Goal: Task Accomplishment & Management: Use online tool/utility

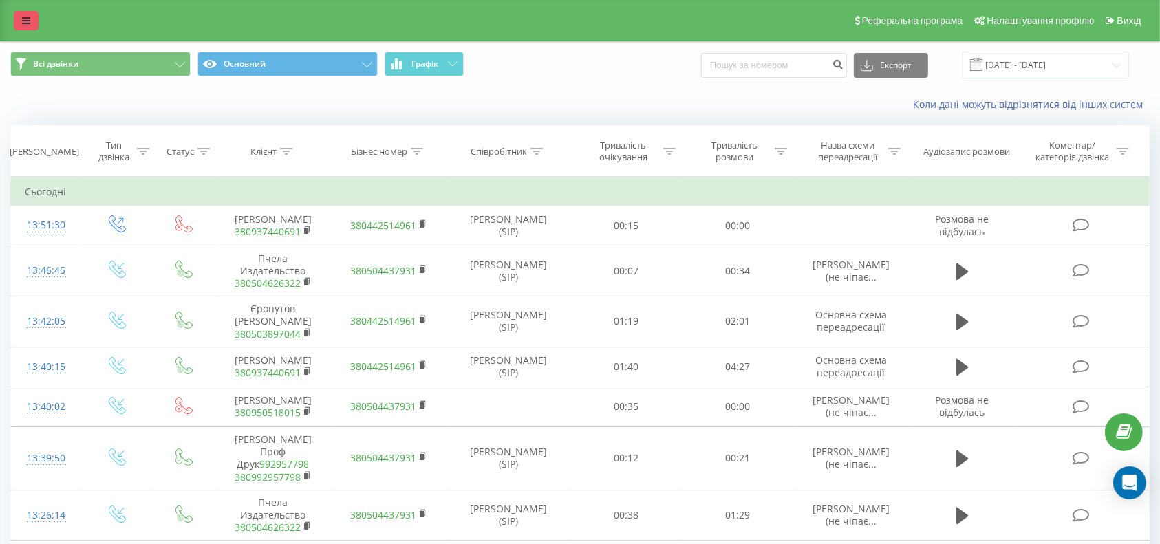
click at [25, 16] on icon at bounding box center [26, 21] width 8 height 10
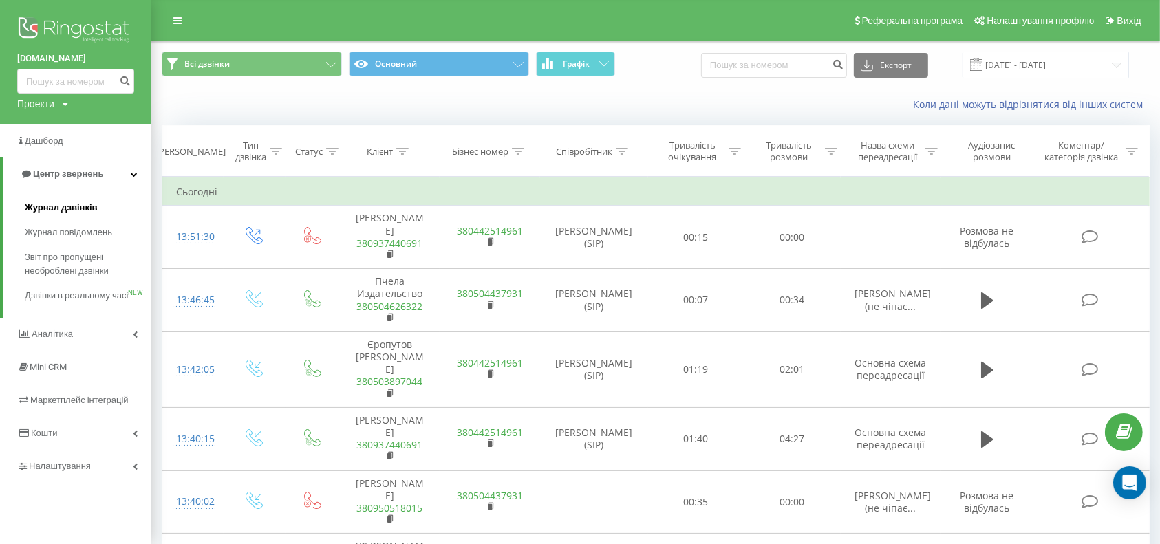
click at [42, 203] on span "Журнал дзвінків" at bounding box center [61, 208] width 73 height 14
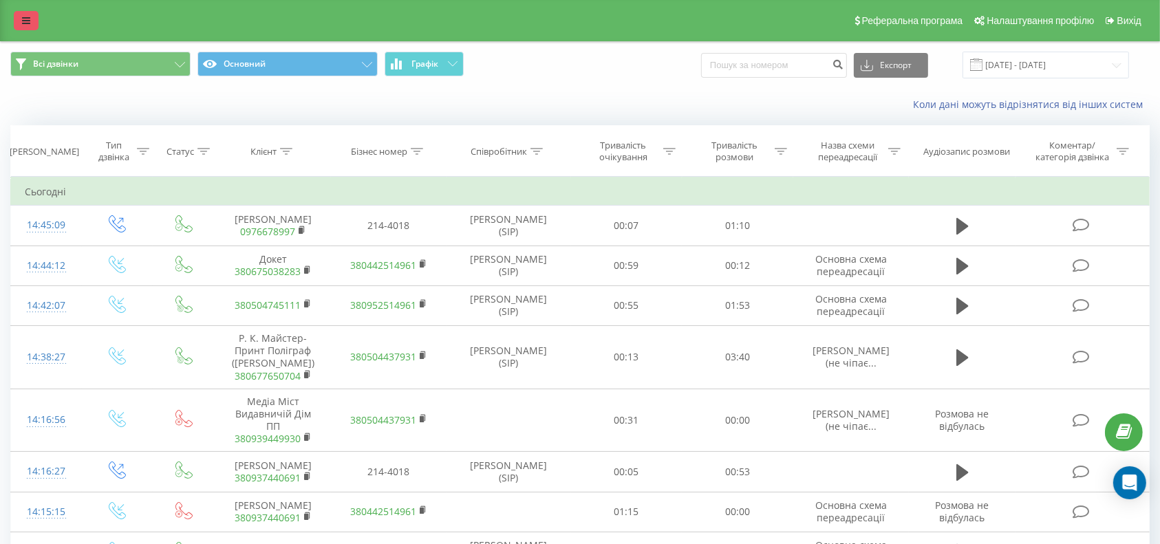
drag, startPoint x: 9, startPoint y: 25, endPoint x: 17, endPoint y: 25, distance: 8.3
click at [11, 25] on div "Реферальна програма Налаштування профілю Вихід" at bounding box center [580, 20] width 1160 height 41
click at [22, 22] on icon at bounding box center [26, 21] width 8 height 10
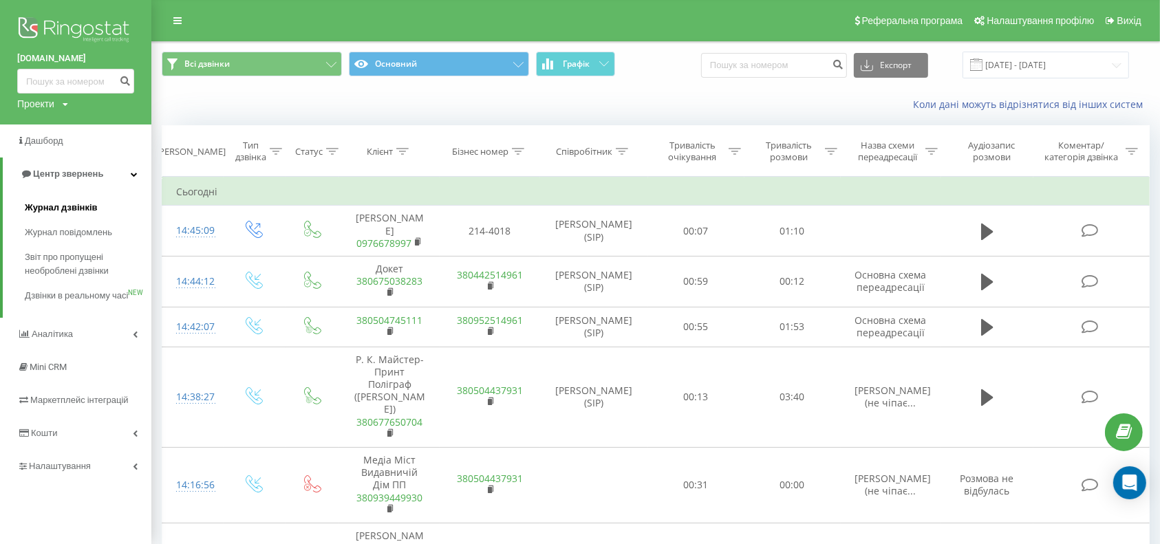
click at [83, 205] on span "Журнал дзвінків" at bounding box center [61, 208] width 73 height 14
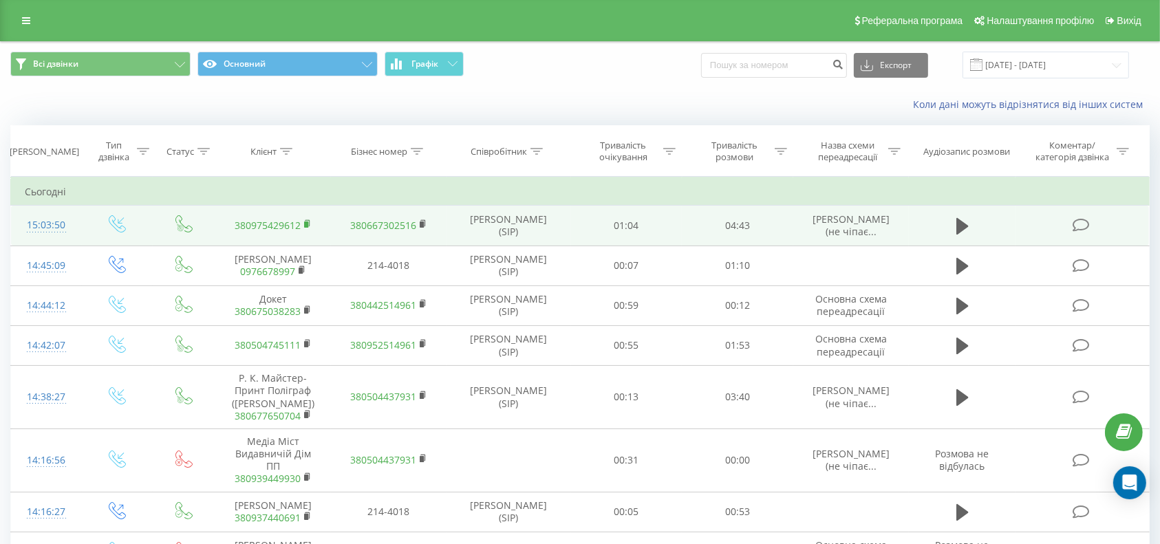
click at [307, 221] on rect at bounding box center [306, 224] width 4 height 6
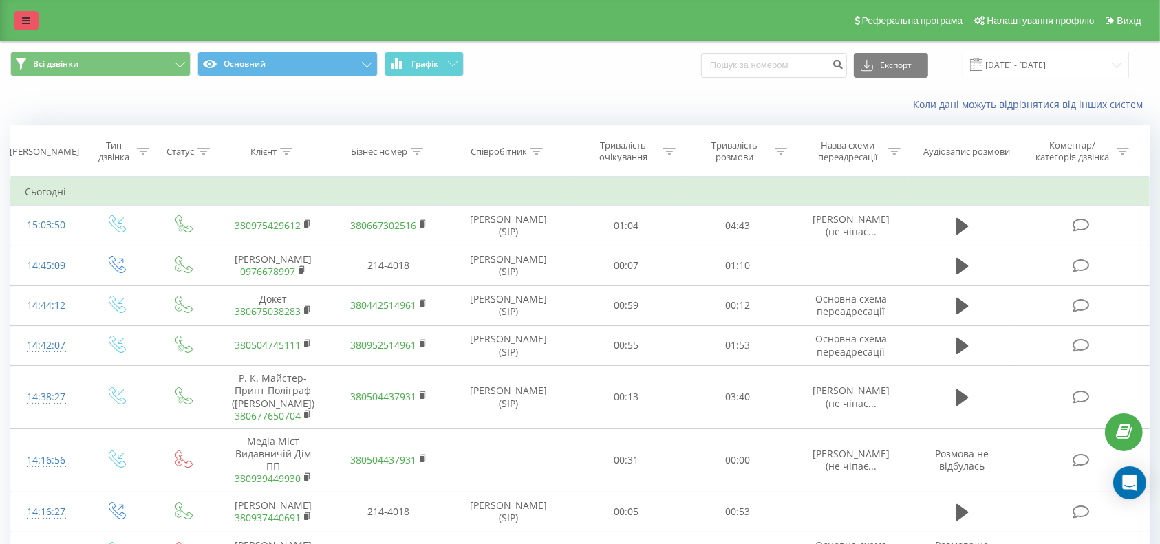
click at [31, 20] on link at bounding box center [26, 20] width 25 height 19
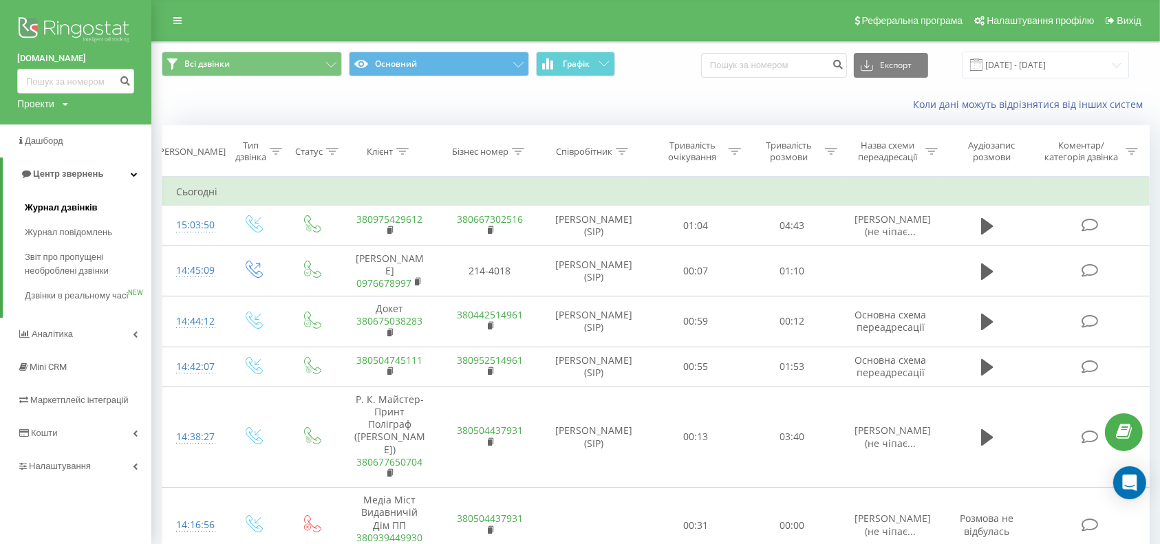
click at [50, 206] on span "Журнал дзвінків" at bounding box center [61, 208] width 73 height 14
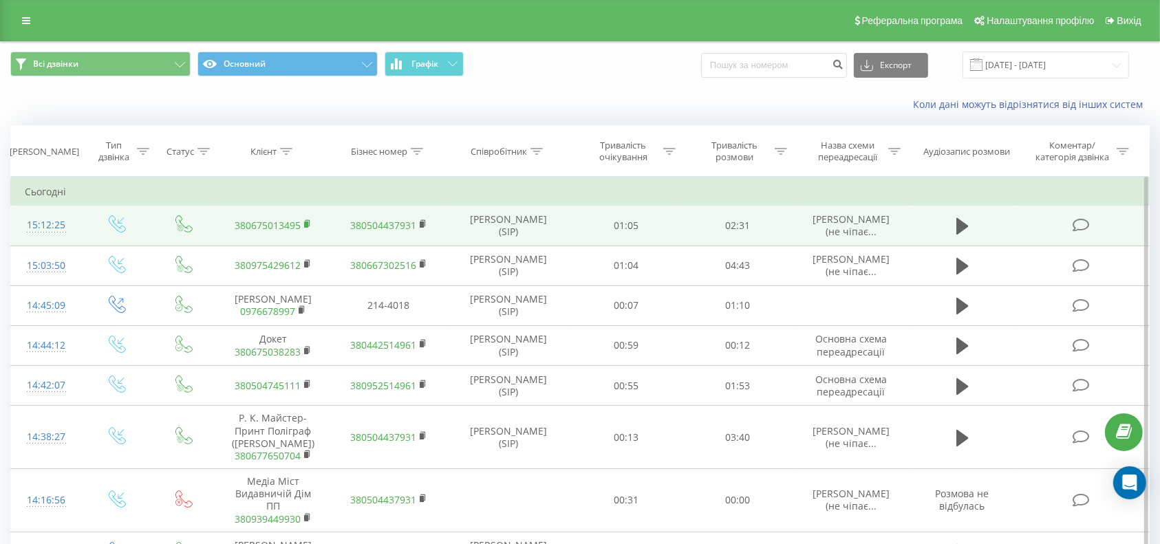
click at [308, 221] on icon at bounding box center [308, 224] width 8 height 10
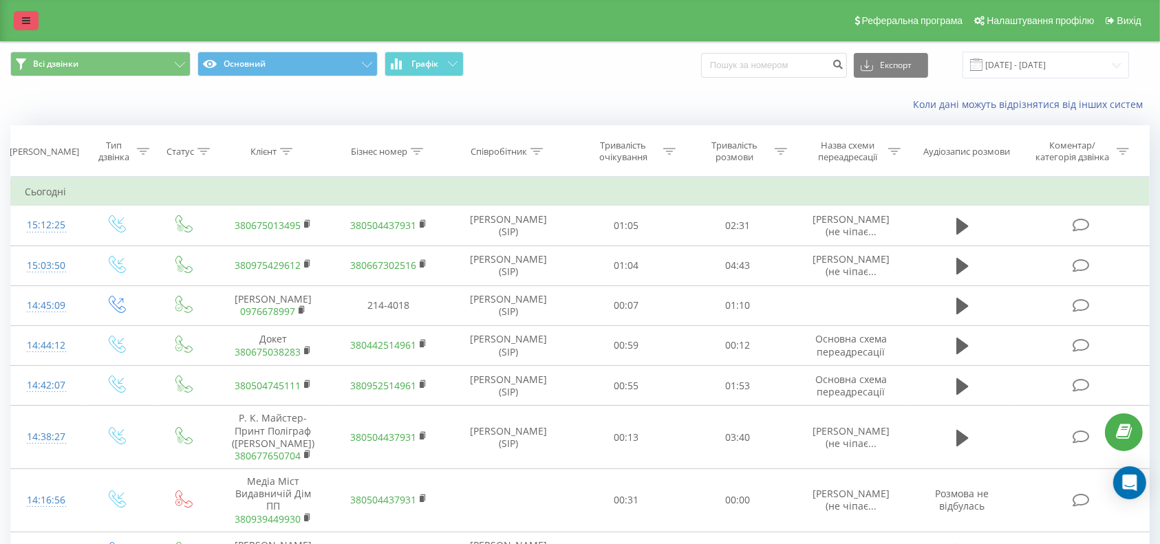
click at [24, 23] on icon at bounding box center [26, 21] width 8 height 10
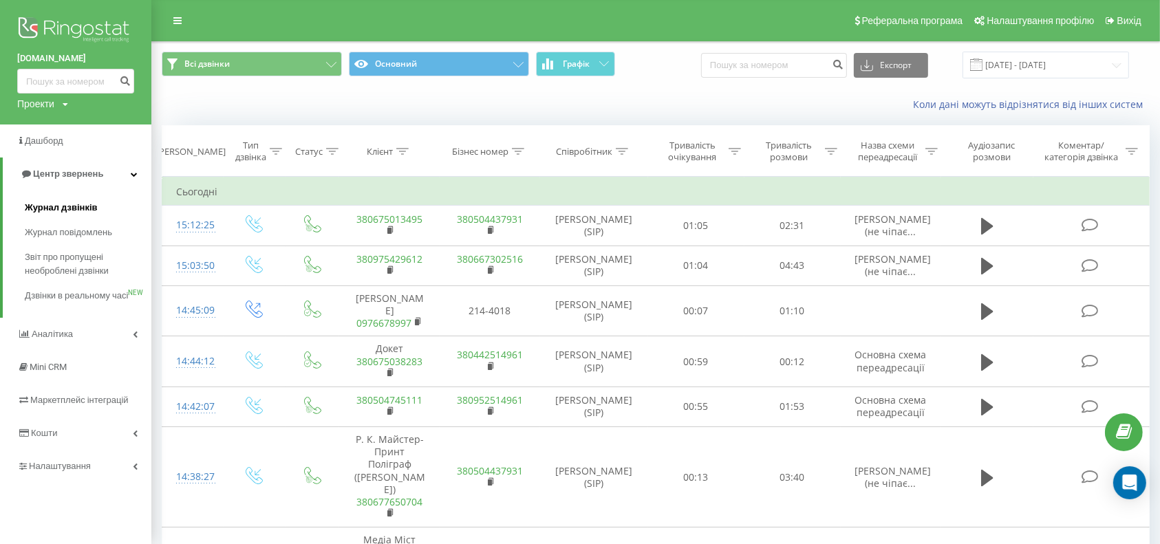
click at [39, 204] on span "Журнал дзвінків" at bounding box center [61, 208] width 73 height 14
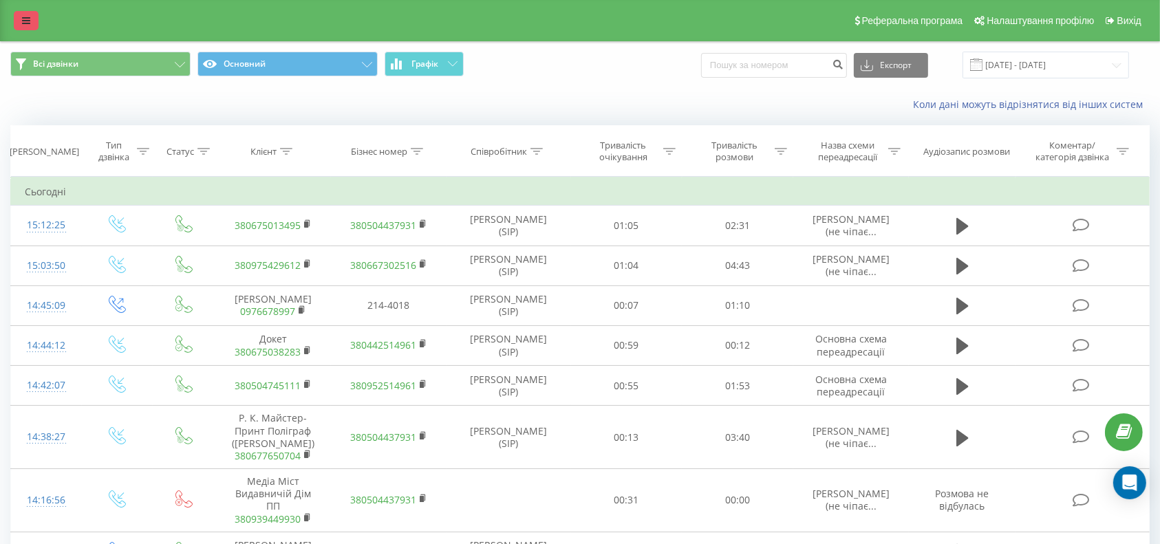
click at [26, 25] on icon at bounding box center [26, 21] width 8 height 10
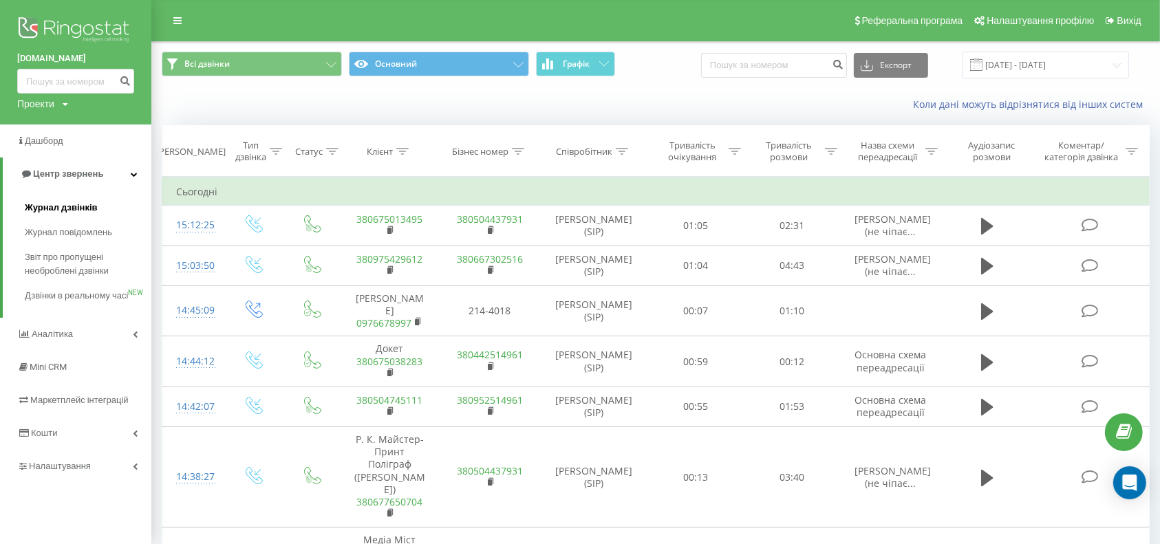
click at [50, 202] on span "Журнал дзвінків" at bounding box center [61, 208] width 73 height 14
click at [50, 209] on span "Журнал дзвінків" at bounding box center [61, 208] width 73 height 14
